Goal: Book appointment/travel/reservation

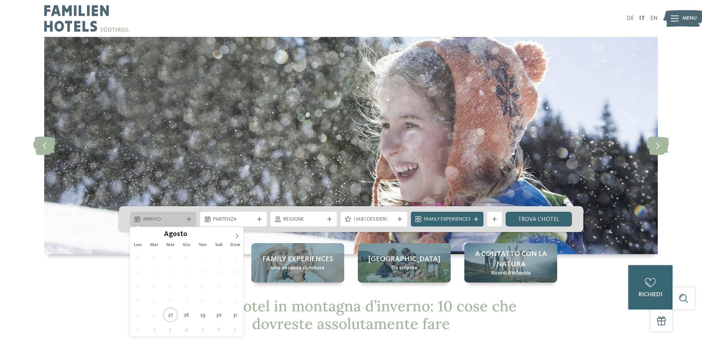
click at [178, 218] on span "Arrivo" at bounding box center [163, 219] width 41 height 7
click at [235, 234] on icon at bounding box center [236, 235] width 5 height 5
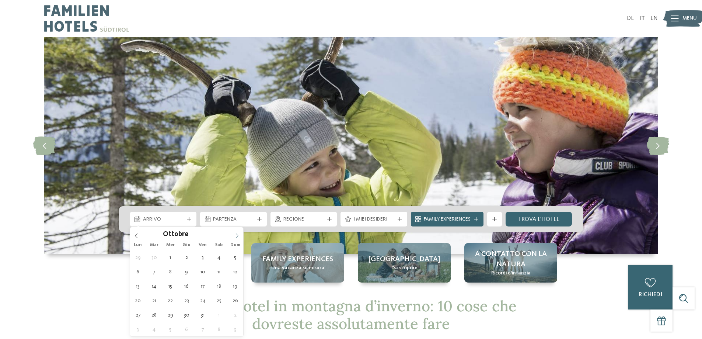
click at [235, 234] on icon at bounding box center [236, 235] width 5 height 5
type input "****"
click at [235, 234] on icon at bounding box center [236, 235] width 5 height 5
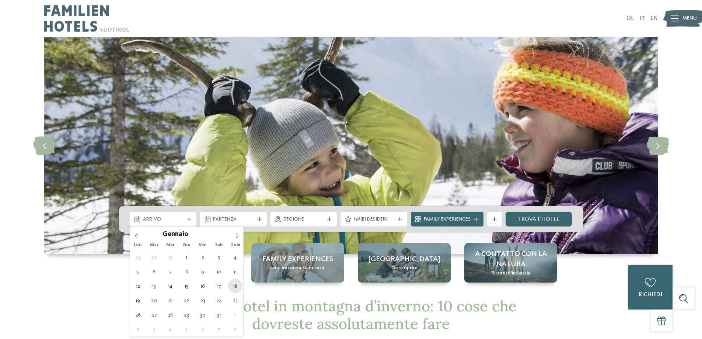
type div "[DATE]"
type input "****"
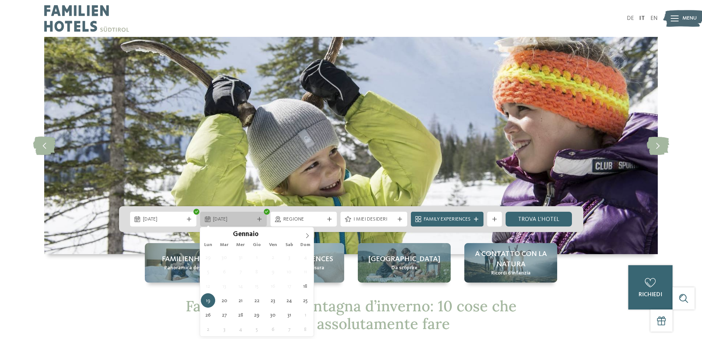
click at [263, 221] on div "19.01.2026" at bounding box center [233, 219] width 67 height 15
type div "[DATE]"
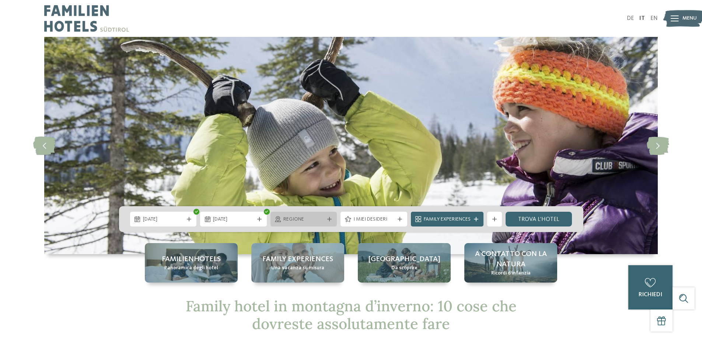
click at [314, 220] on span "Regione" at bounding box center [303, 219] width 41 height 7
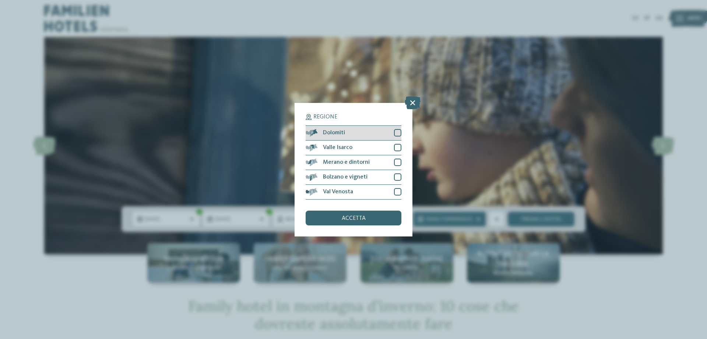
click at [395, 136] on div at bounding box center [397, 132] width 7 height 7
click at [373, 220] on div "accetta" at bounding box center [354, 217] width 96 height 15
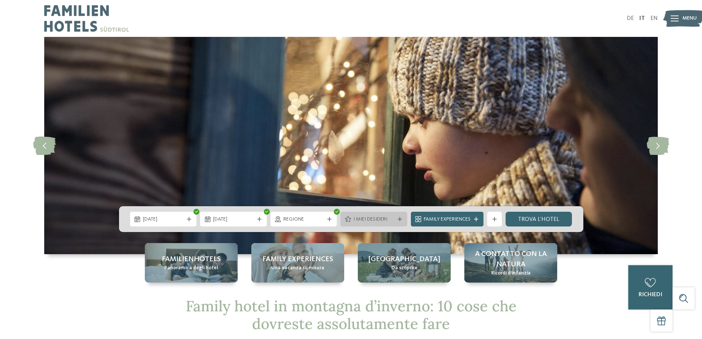
click at [383, 220] on span "I miei desideri" at bounding box center [373, 219] width 41 height 7
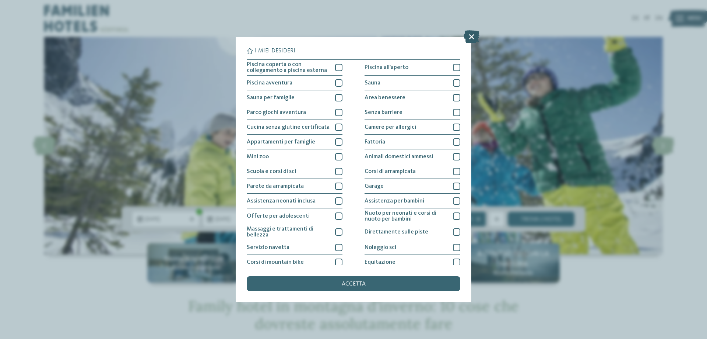
click at [472, 35] on icon at bounding box center [472, 36] width 16 height 13
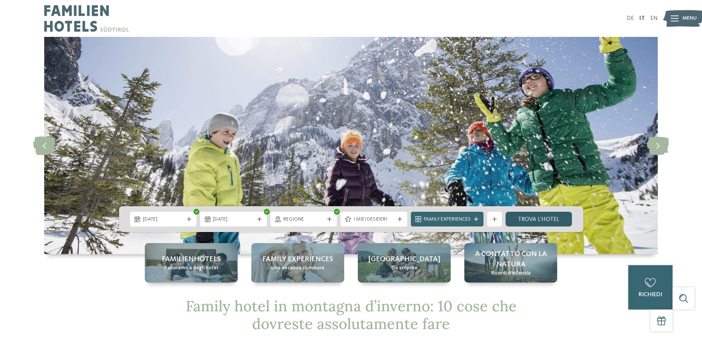
click at [539, 219] on link "trova l’hotel" at bounding box center [539, 219] width 67 height 15
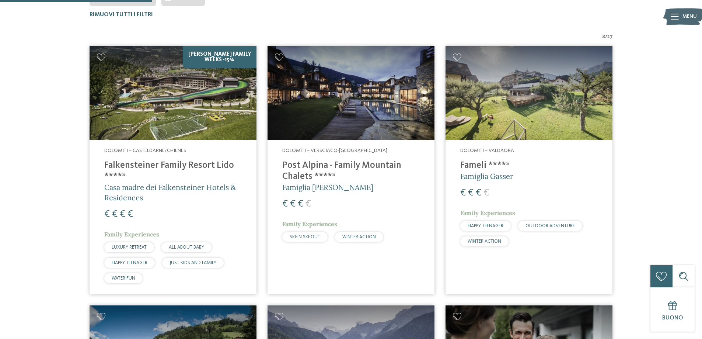
click at [189, 163] on h4 "Falkensteiner Family Resort Lido ****ˢ" at bounding box center [172, 171] width 137 height 22
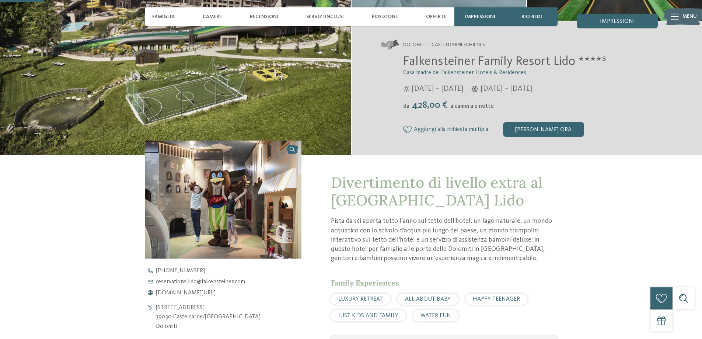
scroll to position [184, 0]
